Goal: Information Seeking & Learning: Learn about a topic

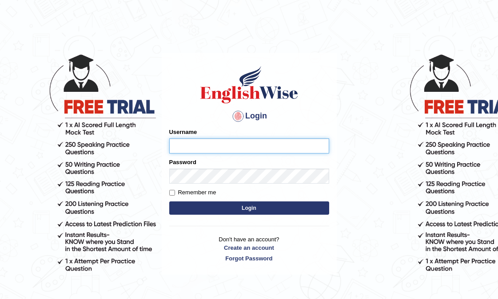
click at [214, 153] on input "Username" at bounding box center [249, 146] width 160 height 15
type input "Dominik"
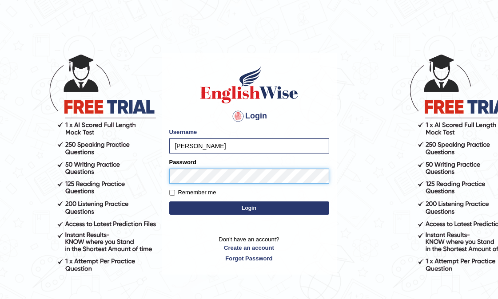
click at [169, 202] on button "Login" at bounding box center [249, 208] width 160 height 13
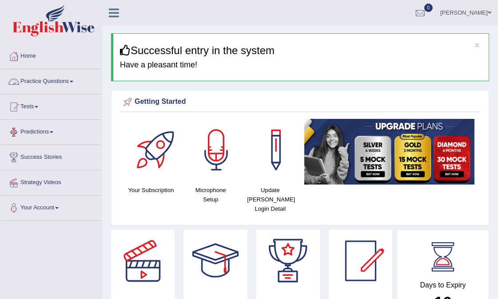
click at [68, 77] on link "Practice Questions" at bounding box center [50, 80] width 101 height 22
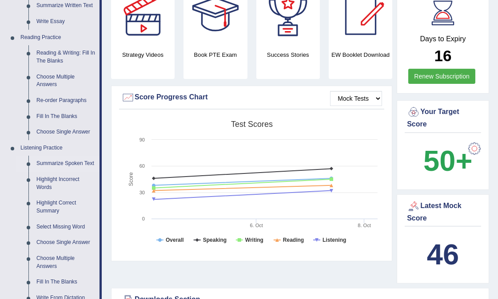
scroll to position [296, 0]
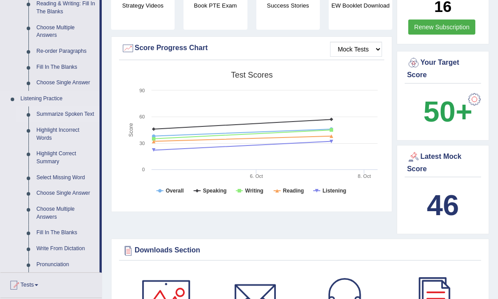
click at [72, 114] on link "Summarize Spoken Text" at bounding box center [65, 115] width 67 height 16
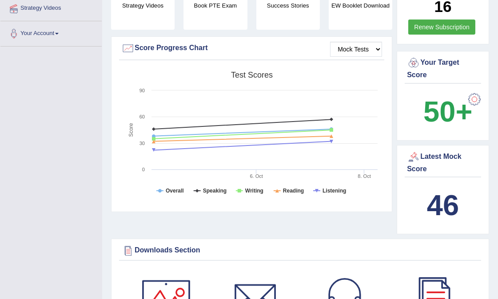
scroll to position [164, 0]
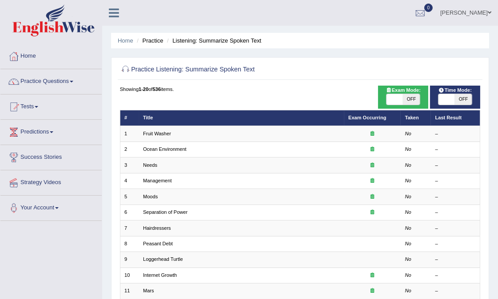
click at [403, 107] on div "Exam Mode: ON OFF" at bounding box center [403, 97] width 51 height 23
click at [411, 99] on span "OFF" at bounding box center [411, 99] width 16 height 11
checkbox input "true"
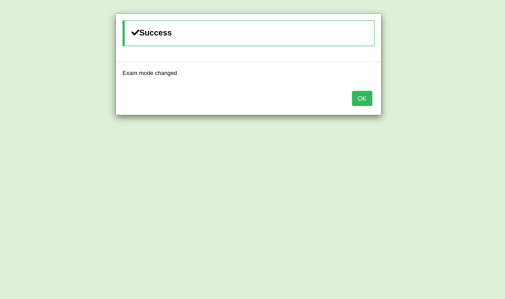
click at [357, 100] on button "OK" at bounding box center [362, 98] width 20 height 15
click at [366, 100] on button "OK" at bounding box center [362, 98] width 20 height 15
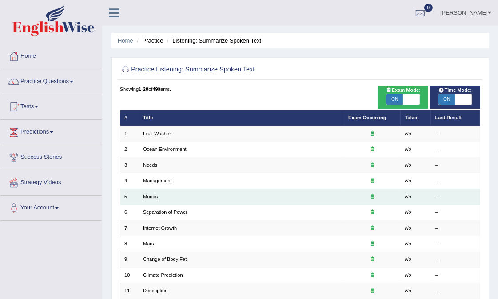
scroll to position [99, 0]
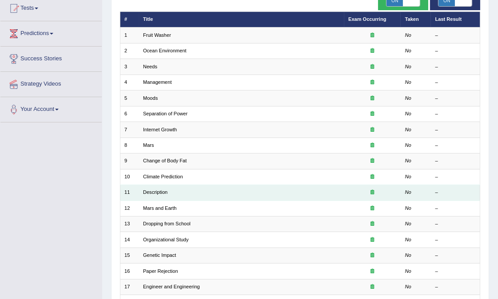
click at [154, 197] on td "Description" at bounding box center [241, 193] width 205 height 16
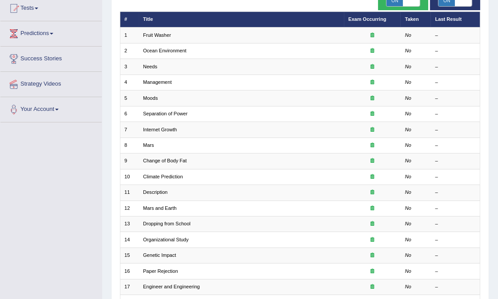
scroll to position [215, 0]
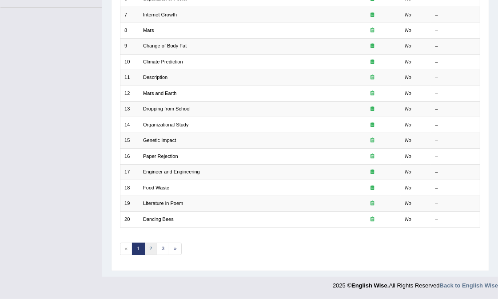
click at [155, 251] on link "2" at bounding box center [150, 249] width 13 height 12
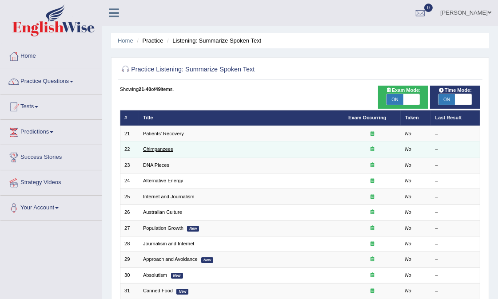
click at [158, 149] on link "Chimpanzees" at bounding box center [158, 149] width 30 height 5
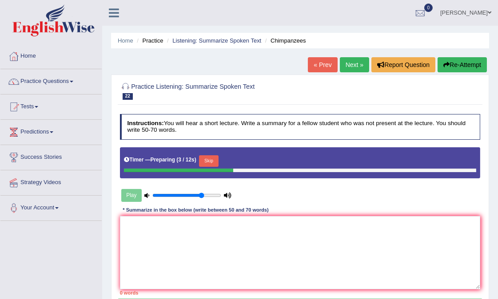
scroll to position [99, 0]
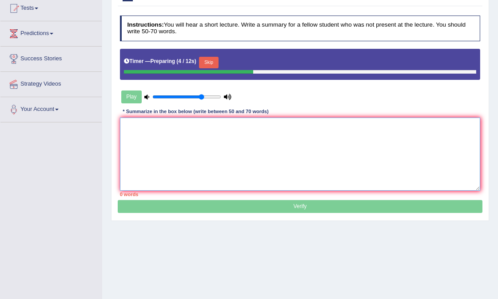
click at [234, 145] on textarea at bounding box center [300, 154] width 361 height 73
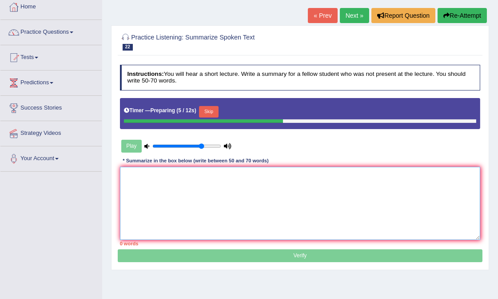
click at [223, 214] on textarea at bounding box center [300, 203] width 361 height 73
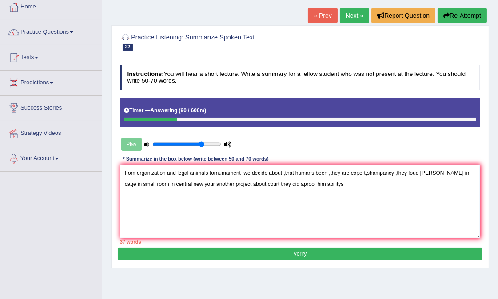
click at [123, 172] on textarea "from organization and legal animals tornumament ,we decide about ,that humans b…" at bounding box center [300, 201] width 361 height 73
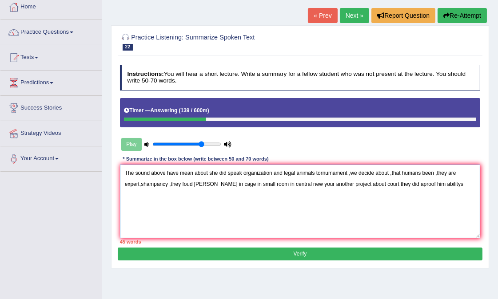
click at [242, 173] on textarea "The sound above have mean about she did speak organization and legal animals to…" at bounding box center [300, 201] width 361 height 73
drag, startPoint x: 242, startPoint y: 173, endPoint x: 211, endPoint y: 177, distance: 31.3
click at [211, 177] on textarea "The sound above have mean about she did speak organization and legal animals to…" at bounding box center [300, 201] width 361 height 73
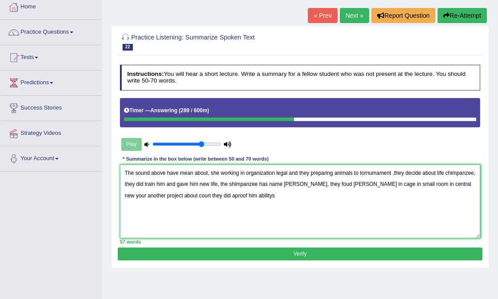
click at [470, 179] on textarea "The sound above have mean about, she working in organization legal and they pre…" at bounding box center [300, 201] width 361 height 73
click at [465, 190] on textarea "The sound above have mean about, she working in organization legal and they pre…" at bounding box center [300, 201] width 361 height 73
click at [125, 198] on textarea "The sound above have mean about, she working in organization legal and they pre…" at bounding box center [300, 201] width 361 height 73
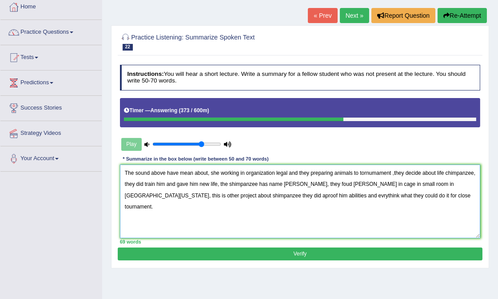
click at [177, 172] on textarea "The sound above have mean about, she working in organization legal and they pre…" at bounding box center [300, 201] width 361 height 73
click at [234, 175] on textarea "The sound above has mean about, she working in organization legal and they prep…" at bounding box center [300, 201] width 361 height 73
drag, startPoint x: 266, startPoint y: 173, endPoint x: 235, endPoint y: 175, distance: 30.2
click at [235, 175] on textarea "The sound above has mean about, she work in organization legal and they prepari…" at bounding box center [300, 201] width 361 height 73
click at [383, 173] on textarea "The sound above has mean about, she work in legal organization and they prepari…" at bounding box center [300, 201] width 361 height 73
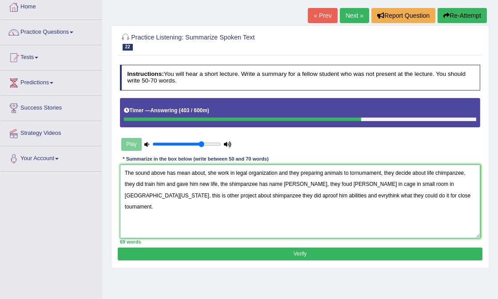
click at [471, 172] on textarea "The sound above has mean about, she work in legal organization and they prepari…" at bounding box center [300, 201] width 361 height 73
click at [177, 188] on textarea "The sound above has mean about, she work in legal organization and they prepari…" at bounding box center [300, 201] width 361 height 73
type textarea "The sound above has mean about, she work in legal organization and they prepari…"
click at [360, 245] on div "70 words" at bounding box center [300, 242] width 361 height 7
click at [365, 253] on button "Verify" at bounding box center [300, 254] width 364 height 13
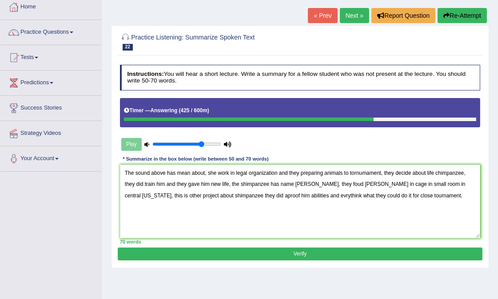
click at [365, 253] on div "Home Practice Listening: Summarize Spoken Text Chimpanzees « Prev Next » Report…" at bounding box center [300, 173] width 396 height 444
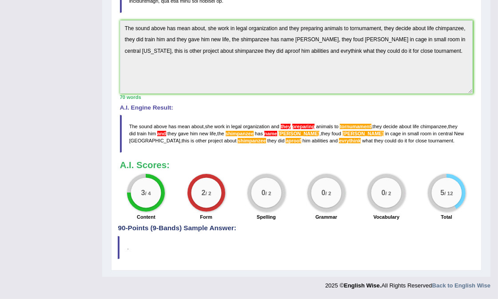
scroll to position [0, 0]
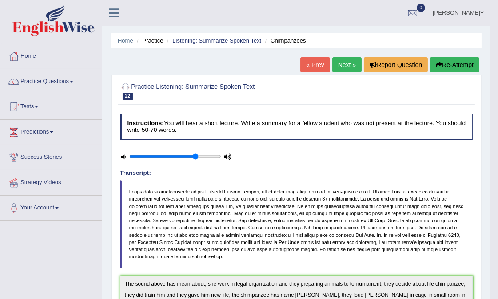
click at [345, 64] on link "Next »" at bounding box center [346, 64] width 29 height 15
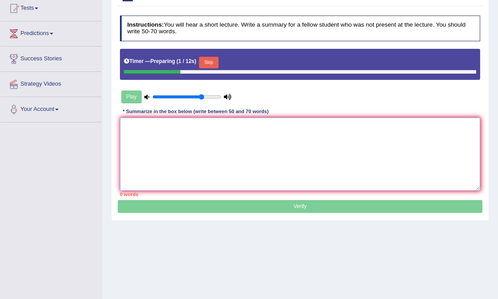
click at [291, 122] on textarea at bounding box center [300, 154] width 361 height 73
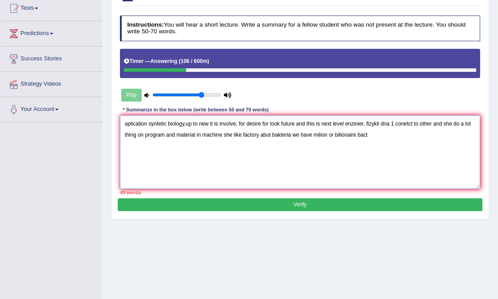
click at [122, 126] on textarea "aplication syntetic biology,up to new it is involve, for desire for look future…" at bounding box center [300, 152] width 361 height 73
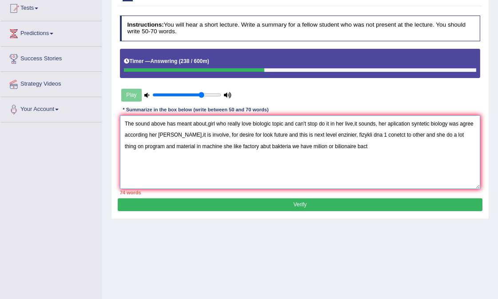
click at [210, 134] on textarea "The sound above has meant about,girl who really love biologic topic and can't s…" at bounding box center [300, 152] width 361 height 73
click at [386, 136] on textarea "The sound above has meant about,girl who really love biologic topic and can't s…" at bounding box center [300, 152] width 361 height 73
click at [205, 148] on textarea "The sound above has meant about,girl who really love biologic topic and can't s…" at bounding box center [300, 152] width 361 height 73
click at [262, 147] on textarea "The sound above has meant about,girl who really love biologic topic and can't s…" at bounding box center [300, 152] width 361 height 73
click at [363, 142] on textarea "The sound above has meant about,girl who really love biologic topic and can't s…" at bounding box center [300, 152] width 361 height 73
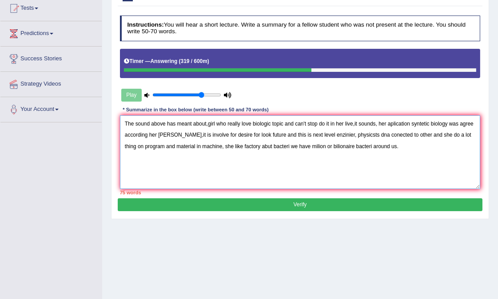
click at [222, 150] on textarea "The sound above has meant about,girl who really love biologic topic and can't s…" at bounding box center [300, 152] width 361 height 73
drag, startPoint x: 179, startPoint y: 140, endPoint x: 499, endPoint y: 110, distance: 321.2
click at [495, 110] on div "Home Practice Listening: Summarize Spoken Text DNA Pieces « Prev Next » Report …" at bounding box center [300, 123] width 396 height 444
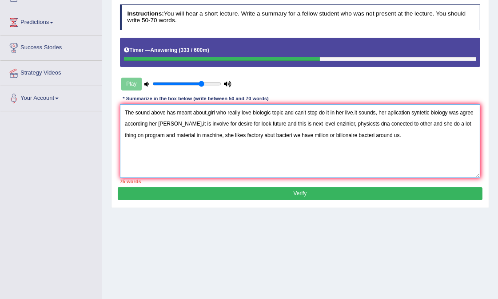
scroll to position [108, 0]
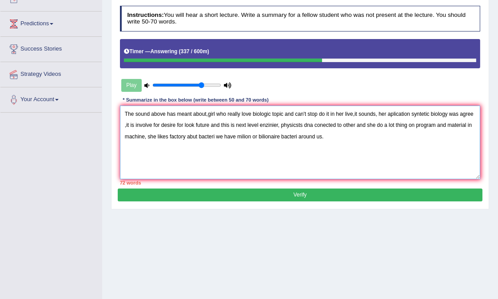
drag, startPoint x: 475, startPoint y: 116, endPoint x: 450, endPoint y: 117, distance: 25.4
click at [450, 117] on textarea "The sound above has meant about,girl who really love biologic topic and can't s…" at bounding box center [300, 142] width 361 height 73
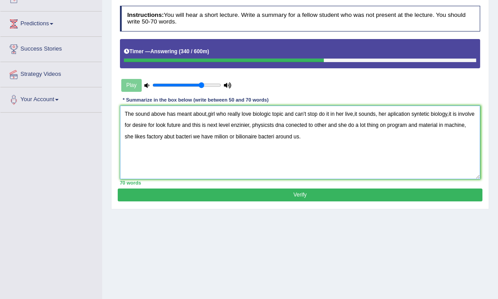
click at [448, 117] on textarea "The sound above has meant about,girl who really love biologic topic and can't s…" at bounding box center [300, 142] width 361 height 73
type textarea "The sound above has meant about,girl who really love biologic topic and can't s…"
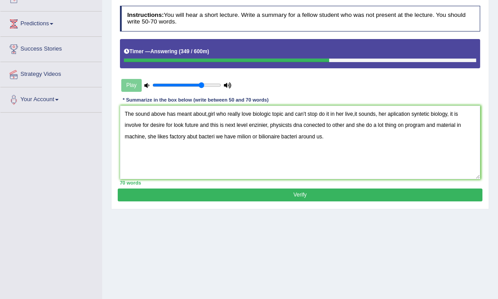
click at [299, 193] on button "Verify" at bounding box center [300, 195] width 364 height 13
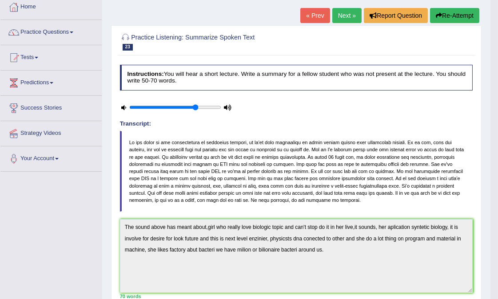
scroll to position [0, 0]
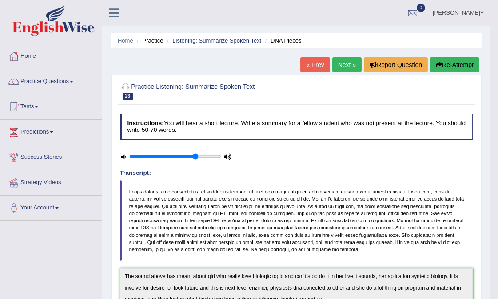
click at [345, 57] on link "Next »" at bounding box center [346, 64] width 29 height 15
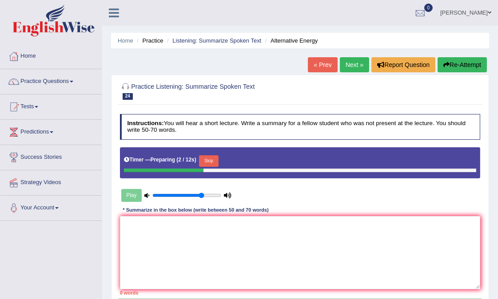
scroll to position [99, 0]
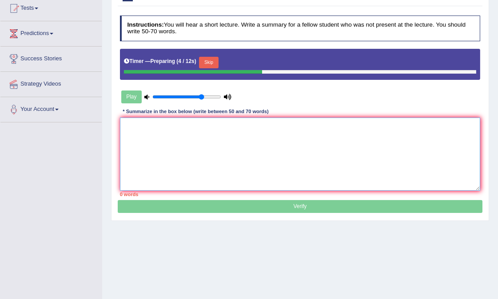
click at [332, 156] on textarea at bounding box center [300, 154] width 361 height 73
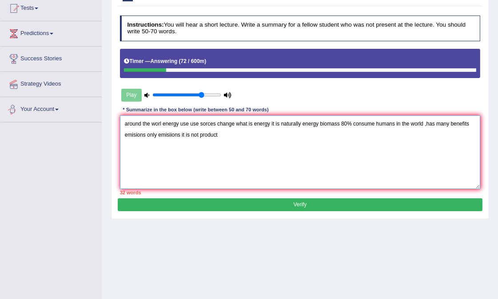
click at [122, 123] on textarea "around the worl energy use use sorces change what is energy it is naturally ene…" at bounding box center [300, 152] width 361 height 73
click at [257, 126] on textarea "The sound outline above illustrating that around the worl energy use use sorces…" at bounding box center [300, 152] width 361 height 73
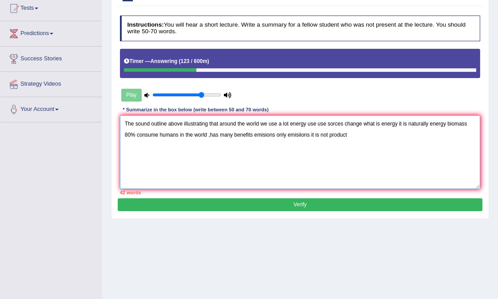
click at [316, 121] on textarea "The sound outline above illustrating that around the world we use a lot energy …" at bounding box center [300, 152] width 361 height 73
click at [345, 127] on textarea "The sound outline above illustrating that around the world we use a lot energy …" at bounding box center [300, 152] width 361 height 73
click at [361, 130] on textarea "The sound outline above illustrating that around the world we use a lot energy …" at bounding box center [300, 152] width 361 height 73
click at [160, 140] on textarea "The sound outline above illustrating that around the world we use a lot energy …" at bounding box center [300, 152] width 361 height 73
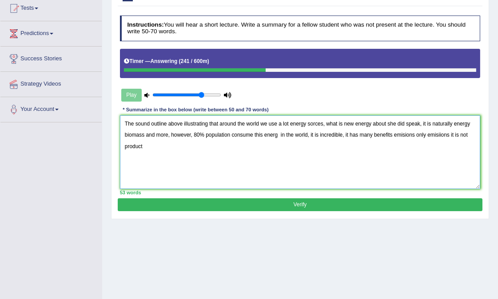
click at [179, 152] on textarea "The sound outline above illustrating that around the world we use a lot energy …" at bounding box center [300, 152] width 361 height 73
click at [394, 139] on textarea "The sound outline above illustrating that around the world we use a lot energy …" at bounding box center [300, 152] width 361 height 73
drag, startPoint x: 450, startPoint y: 138, endPoint x: 425, endPoint y: 142, distance: 25.2
click at [425, 142] on textarea "The sound outline above illustrating that around the world we use a lot energy …" at bounding box center [300, 152] width 361 height 73
click at [427, 141] on textarea "The sound outline above illustrating that around the world we use a lot energy …" at bounding box center [300, 152] width 361 height 73
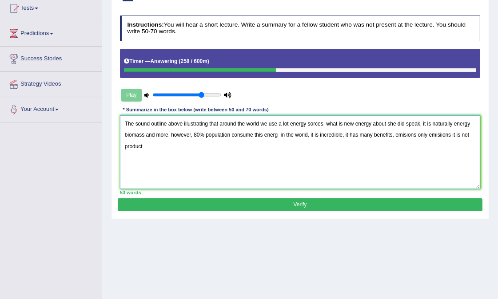
drag, startPoint x: 427, startPoint y: 141, endPoint x: 451, endPoint y: 141, distance: 23.5
click at [451, 141] on textarea "The sound outline above illustrating that around the world we use a lot energy …" at bounding box center [300, 152] width 361 height 73
type textarea "The sound outline above illustrating that around the world we use a lot energy …"
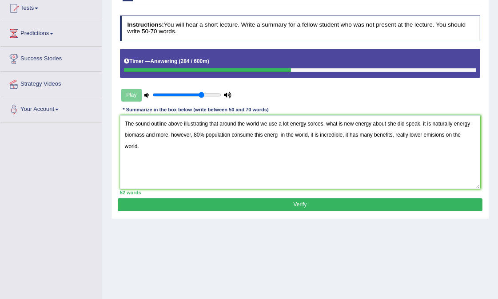
click at [376, 203] on button "Verify" at bounding box center [300, 205] width 364 height 13
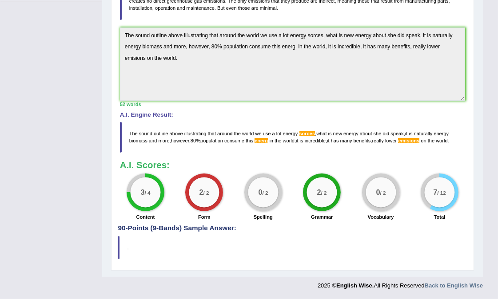
scroll to position [0, 0]
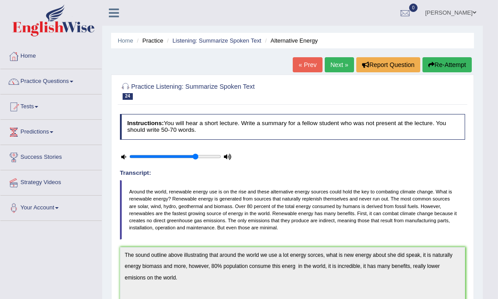
click at [331, 60] on link "Next »" at bounding box center [339, 64] width 29 height 15
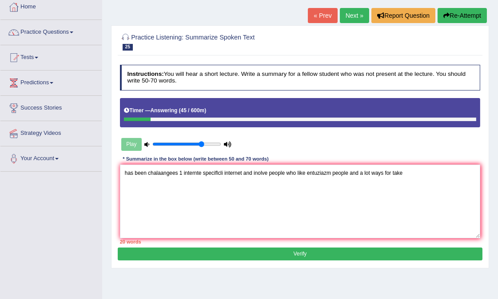
click at [176, 173] on textarea "has been chalaangees 1 internte speciflcli internet and inolve people who like …" at bounding box center [300, 201] width 361 height 73
click at [126, 172] on textarea "has been challanges 1 internte speciflcli internet and inolve people who like e…" at bounding box center [300, 201] width 361 height 73
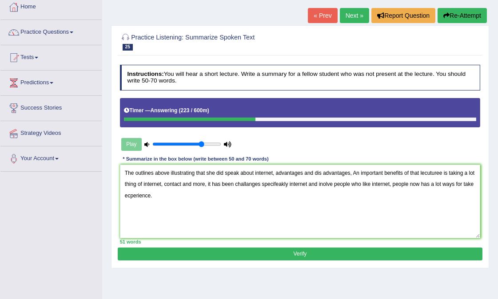
click at [354, 171] on textarea "The outlines above illustrating that she did speak about internet, advantages a…" at bounding box center [300, 201] width 361 height 73
type textarea "The outlines above illustrating that she did speak about internet, advantages a…"
click at [252, 249] on button "Verify" at bounding box center [300, 254] width 364 height 13
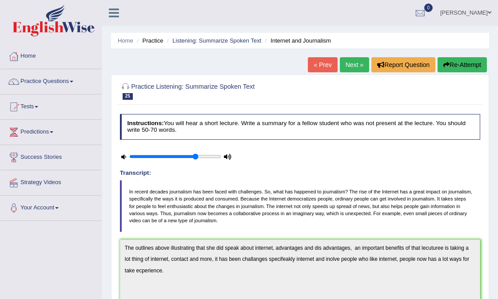
click at [346, 67] on link "Next »" at bounding box center [354, 64] width 29 height 15
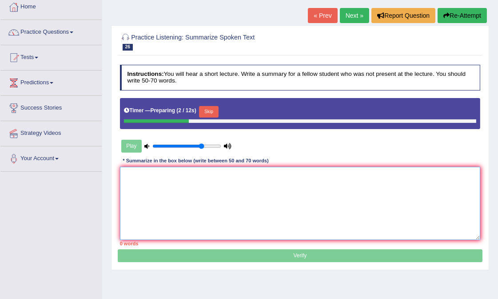
click at [202, 198] on textarea at bounding box center [300, 203] width 361 height 73
click at [215, 191] on textarea at bounding box center [300, 203] width 361 height 73
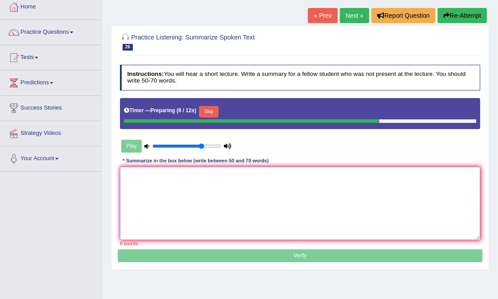
click at [219, 189] on textarea at bounding box center [300, 203] width 361 height 73
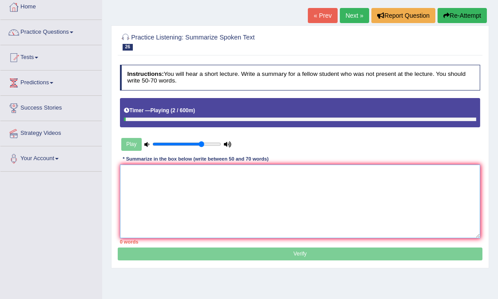
type textarea "l"
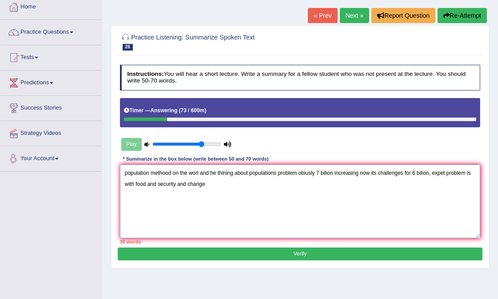
click at [124, 173] on textarea "population methood on the worl and he thining about populations problem obiusly…" at bounding box center [300, 201] width 361 height 73
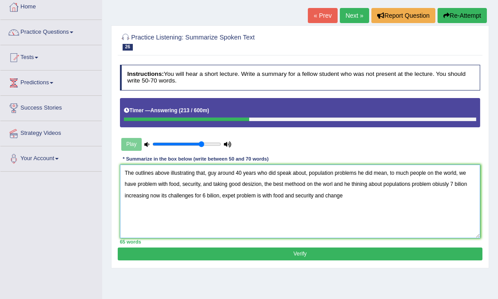
click at [331, 187] on textarea "The outlines above illustrating that, guy around 40 years who did speak about, …" at bounding box center [300, 201] width 361 height 73
click at [453, 188] on textarea "The outlines above illustrating that, guy around 40 years who did speak about, …" at bounding box center [300, 201] width 361 height 73
drag, startPoint x: 453, startPoint y: 188, endPoint x: 440, endPoint y: 189, distance: 12.9
click at [440, 189] on textarea "The outlines above illustrating that, guy around 40 years who did speak about, …" at bounding box center [300, 201] width 361 height 73
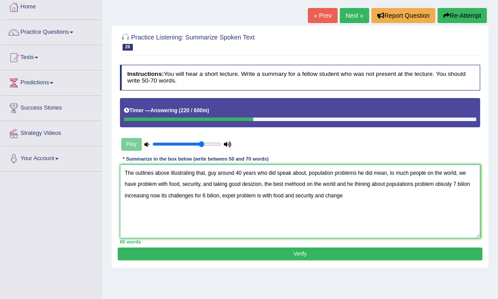
click at [440, 189] on textarea "The outlines above illustrating that, guy around 40 years who did speak about, …" at bounding box center [300, 201] width 361 height 73
click at [160, 199] on textarea "The outlines above illustrating that, guy around 40 years who did speak about, …" at bounding box center [300, 201] width 361 height 73
click at [363, 201] on textarea "The outlines above illustrating that, guy around 40 years who did speak about, …" at bounding box center [300, 201] width 361 height 73
drag, startPoint x: 340, startPoint y: 203, endPoint x: 226, endPoint y: 205, distance: 114.6
click at [226, 205] on textarea "The outlines above illustrating that, guy around 40 years who did speak about, …" at bounding box center [300, 201] width 361 height 73
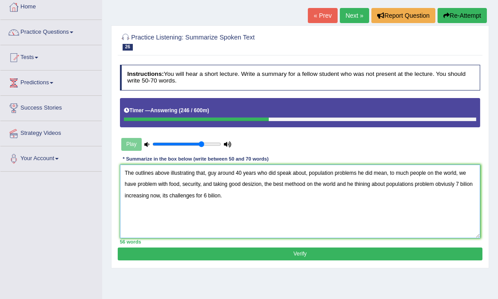
type textarea "The outlines above illustrating that, guy around 40 years who did speak about, …"
click at [270, 251] on button "Verify" at bounding box center [300, 254] width 364 height 13
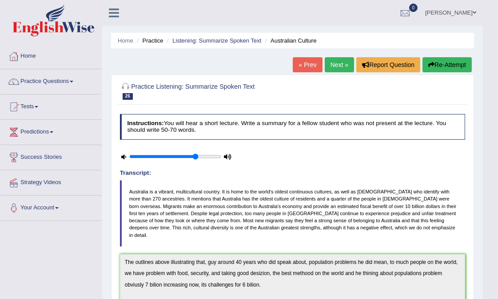
click at [332, 63] on link "Next »" at bounding box center [339, 64] width 29 height 15
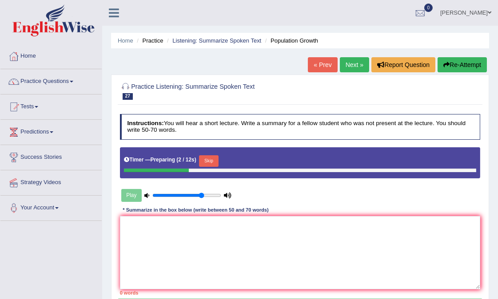
scroll to position [99, 0]
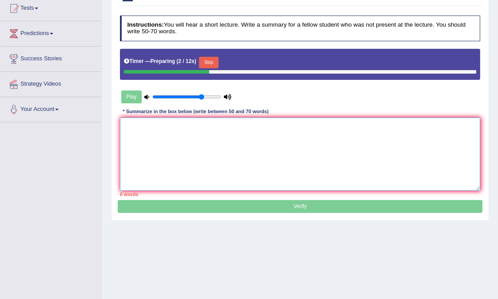
click at [295, 149] on textarea at bounding box center [300, 154] width 361 height 73
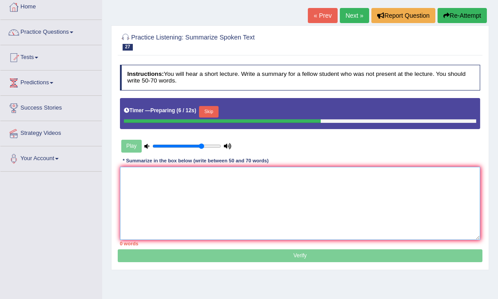
click at [286, 199] on textarea at bounding box center [300, 203] width 361 height 73
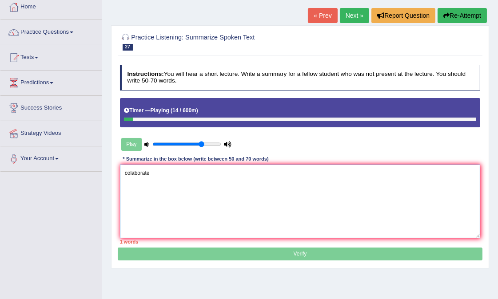
type textarea "colaborate"
click at [350, 6] on div "Home Practice Listening: Summarize Spoken Text Population Growth « Prev Next » …" at bounding box center [300, 173] width 396 height 444
click at [353, 13] on link "Next »" at bounding box center [354, 15] width 29 height 15
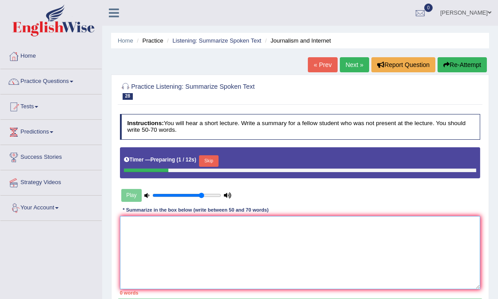
click at [152, 235] on textarea at bounding box center [300, 252] width 361 height 73
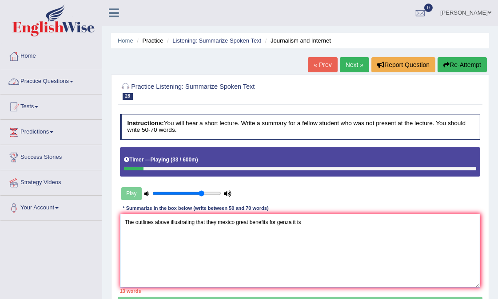
type textarea "The outlines above illustrating that they mexico great benefits for genza it is"
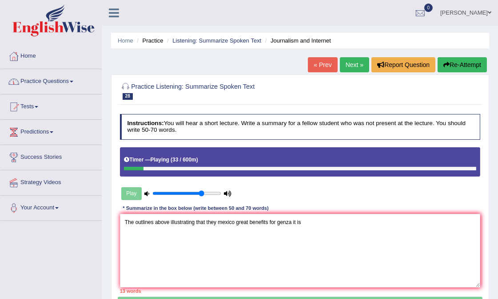
click at [52, 86] on link "Practice Questions" at bounding box center [50, 80] width 101 height 22
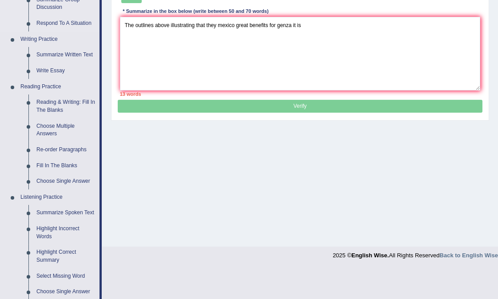
scroll to position [395, 0]
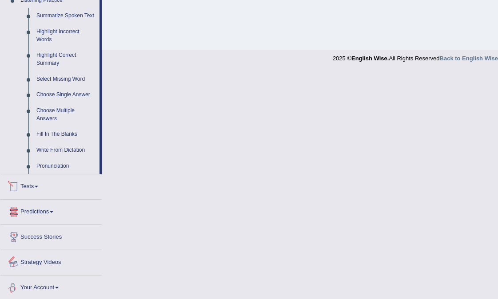
click at [56, 185] on link "Tests" at bounding box center [50, 186] width 101 height 22
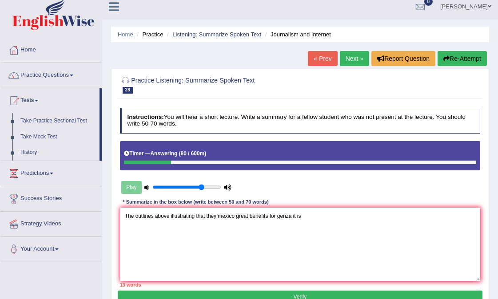
scroll to position [56, 0]
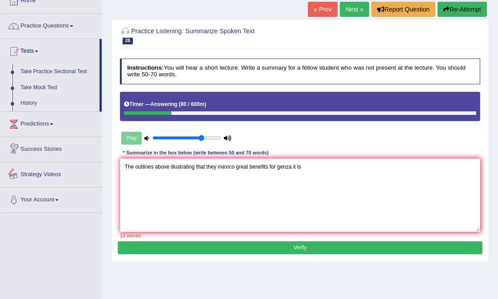
click at [223, 248] on button "Verify" at bounding box center [300, 248] width 364 height 13
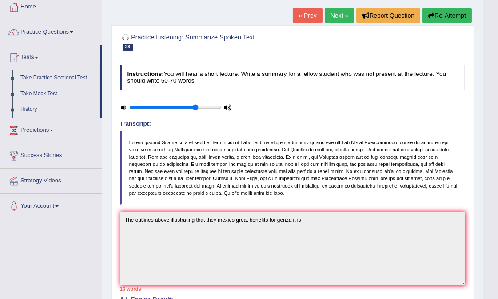
scroll to position [0, 0]
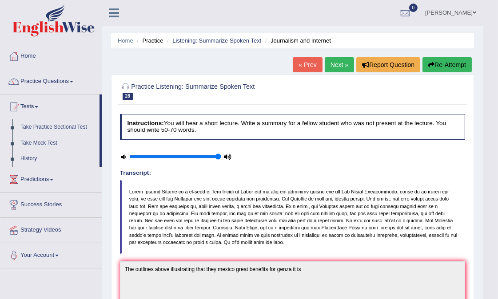
drag, startPoint x: 194, startPoint y: 154, endPoint x: 227, endPoint y: 168, distance: 35.8
type input "1"
click at [221, 160] on input "range" at bounding box center [175, 157] width 92 height 6
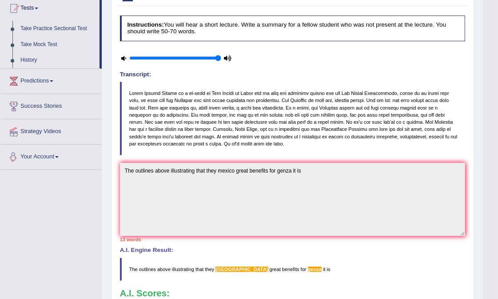
scroll to position [49, 0]
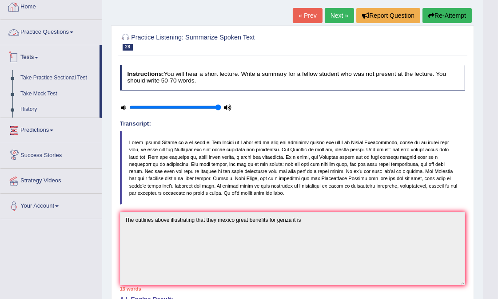
click at [44, 36] on link "Practice Questions" at bounding box center [50, 31] width 101 height 22
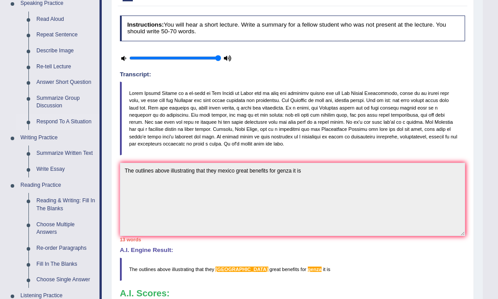
scroll to position [148, 0]
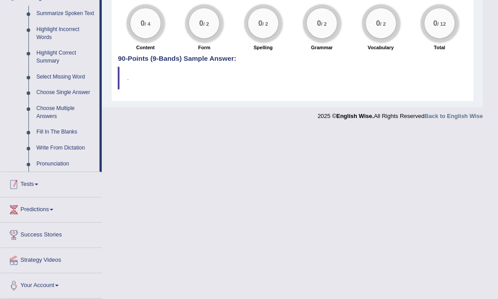
click at [38, 185] on span at bounding box center [37, 185] width 4 height 2
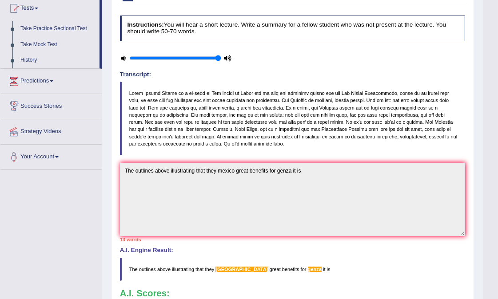
scroll to position [0, 0]
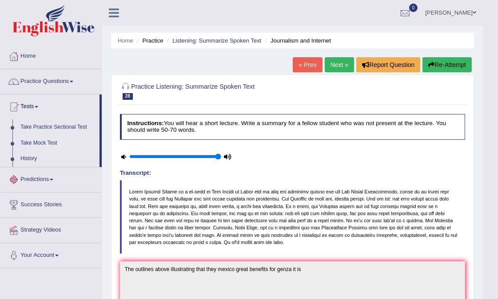
click at [45, 143] on link "Take Mock Test" at bounding box center [57, 144] width 83 height 16
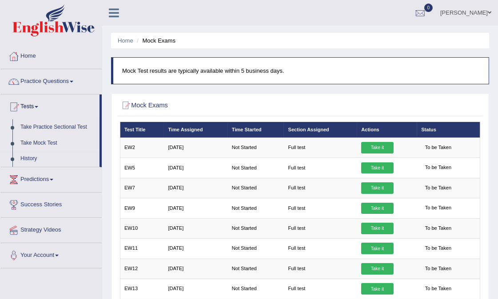
click at [380, 47] on ul "Home Mock Exams" at bounding box center [300, 41] width 378 height 16
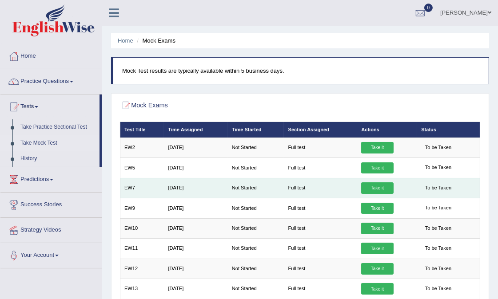
click at [379, 188] on link "Take it" at bounding box center [377, 189] width 32 height 12
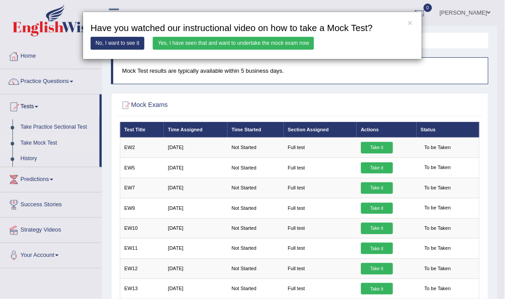
click at [245, 40] on link "Yes, I have seen that and want to undertake the mock exam now" at bounding box center [233, 43] width 161 height 13
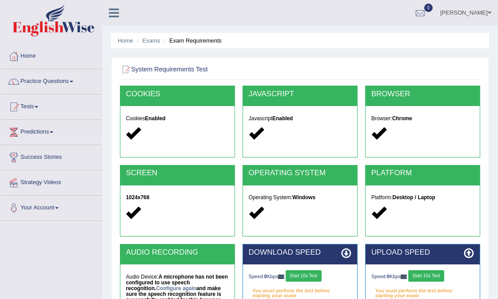
scroll to position [49, 0]
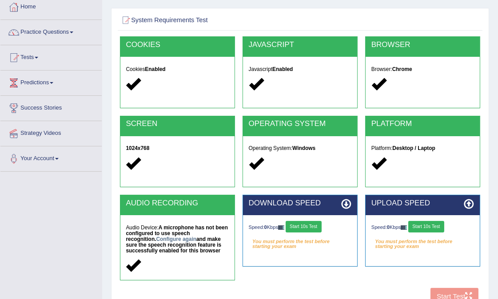
click at [309, 228] on button "Start 10s Test" at bounding box center [304, 227] width 36 height 12
click at [431, 225] on button "Start 10s Test" at bounding box center [426, 227] width 36 height 12
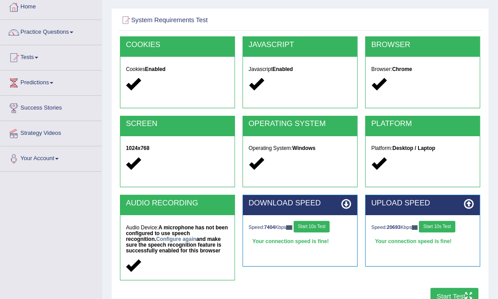
scroll to position [99, 0]
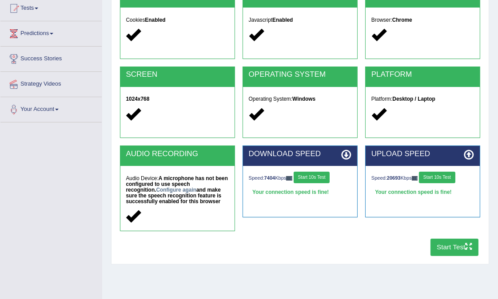
click at [432, 176] on button "Start 10s Test" at bounding box center [437, 178] width 36 height 12
click at [320, 174] on button "Start 10s Test" at bounding box center [312, 178] width 36 height 12
click at [440, 252] on button "Start Test" at bounding box center [455, 247] width 48 height 17
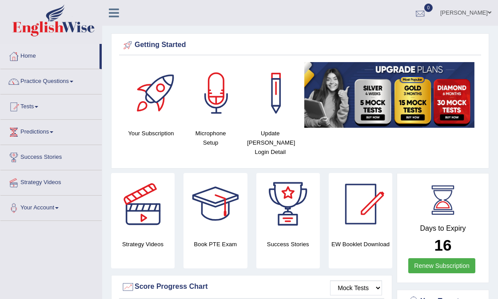
click at [420, 16] on div at bounding box center [420, 13] width 13 height 13
click at [366, 34] on strong "See All Alerts" at bounding box center [364, 37] width 40 height 7
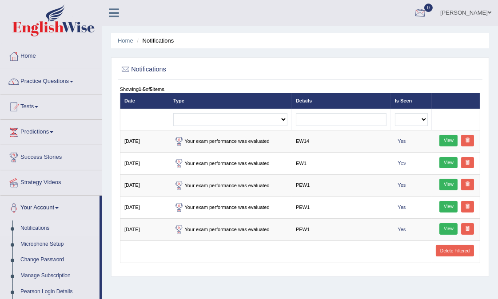
click at [481, 14] on link "[PERSON_NAME]" at bounding box center [466, 11] width 64 height 23
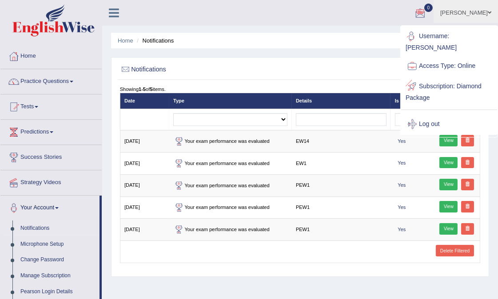
click at [443, 114] on link "Log out" at bounding box center [449, 124] width 96 height 20
